Goal: Navigation & Orientation: Find specific page/section

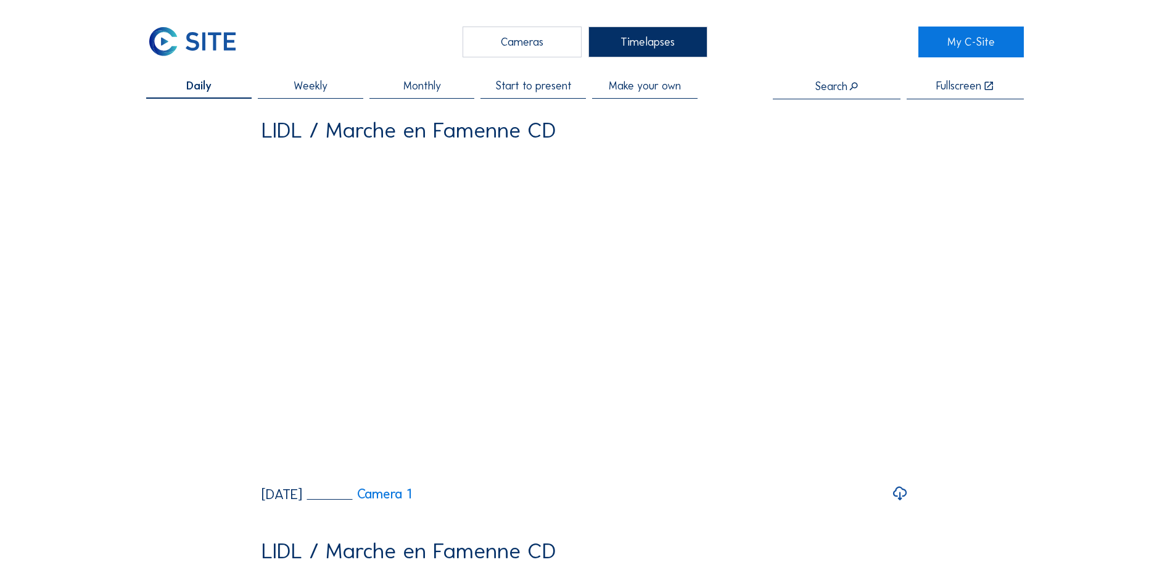
click at [897, 504] on icon at bounding box center [900, 494] width 17 height 20
click at [503, 44] on div "Cameras" at bounding box center [522, 42] width 119 height 31
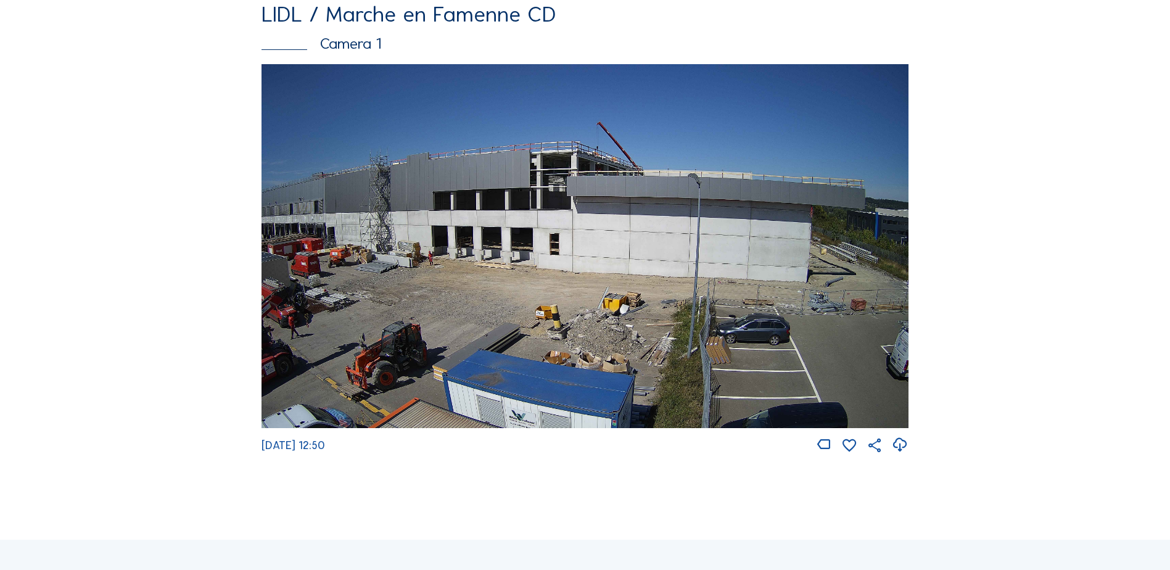
scroll to position [185, 0]
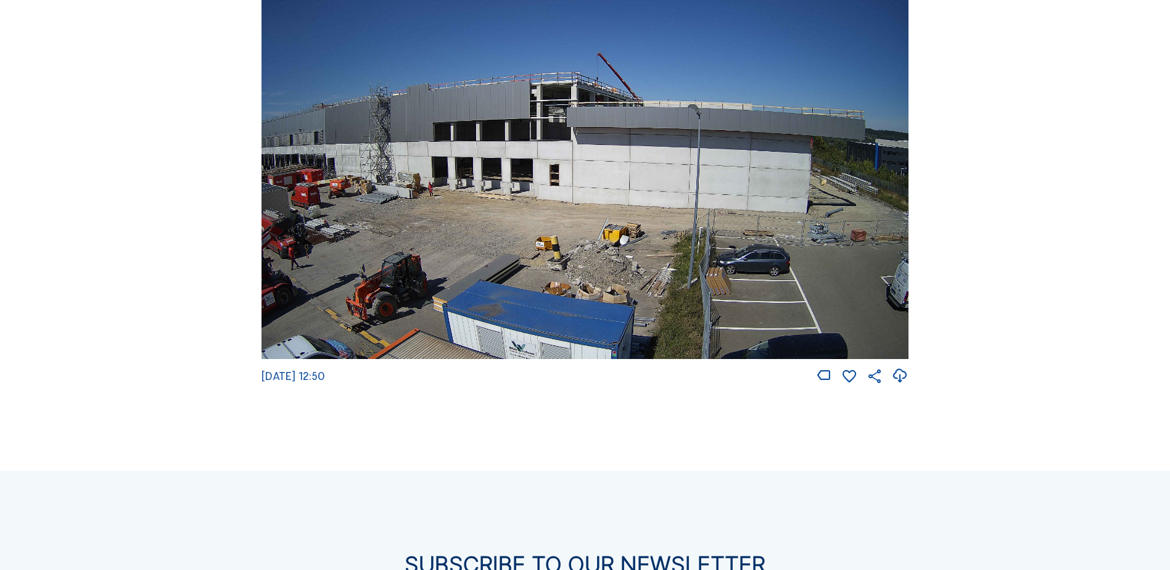
click at [556, 277] on img at bounding box center [585, 177] width 647 height 364
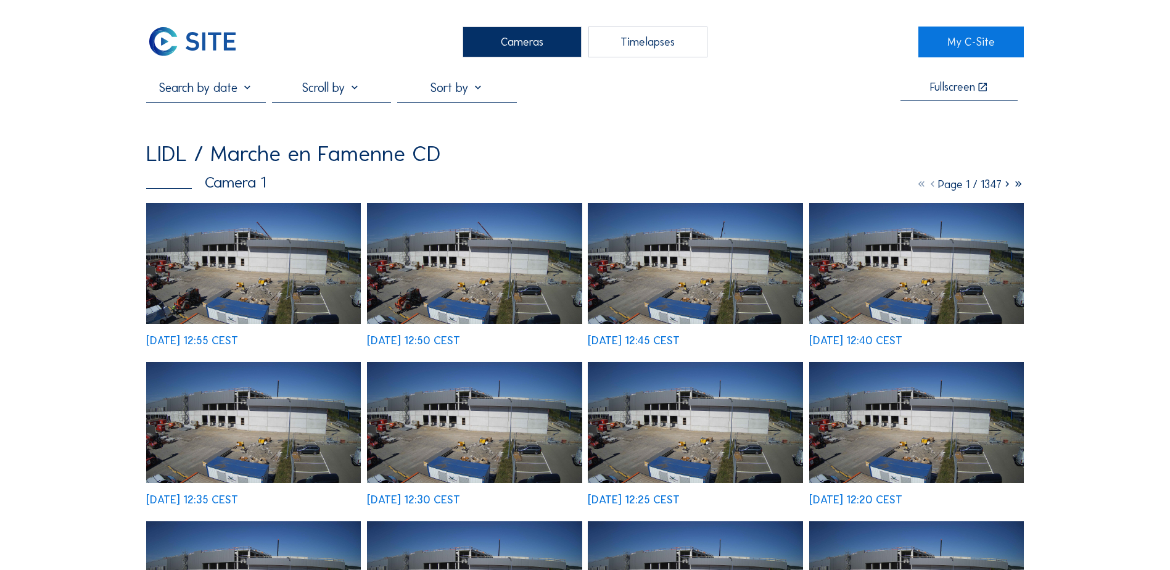
click at [293, 273] on img at bounding box center [253, 263] width 215 height 121
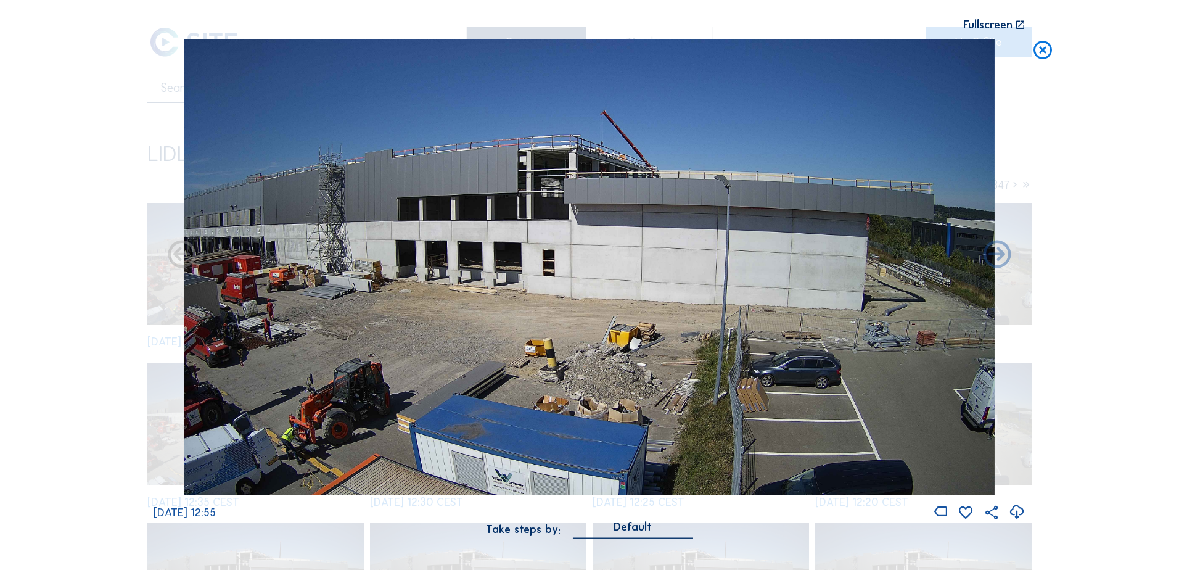
click at [1021, 517] on icon at bounding box center [1017, 512] width 17 height 20
